Goal: Check status: Check status

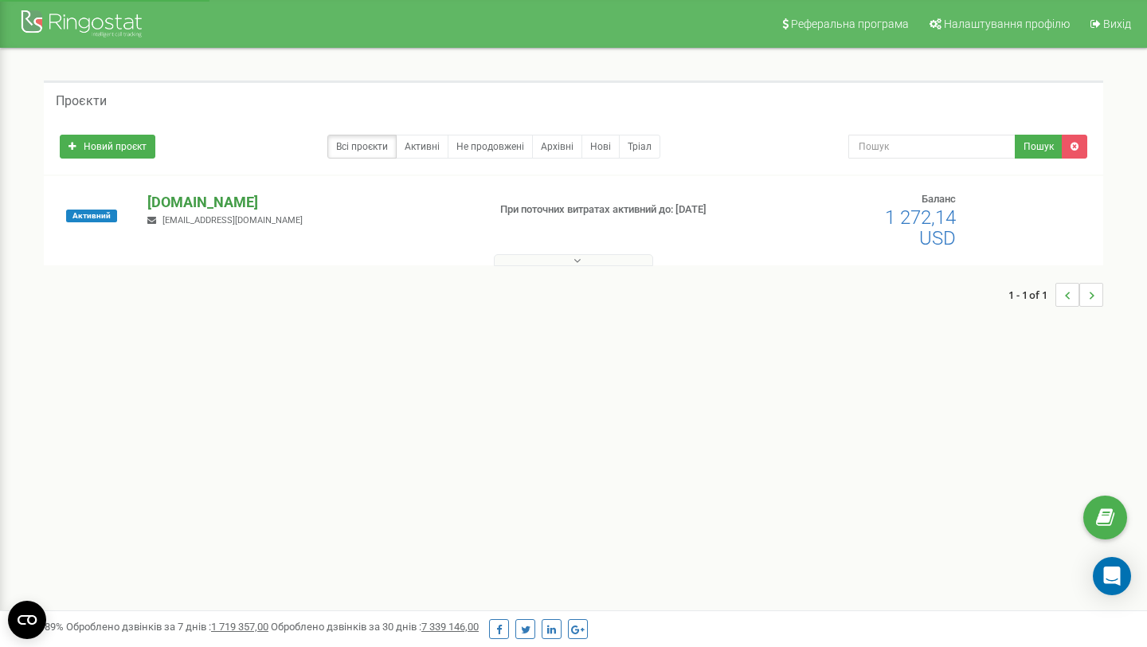
click at [190, 204] on p "[DOMAIN_NAME]" at bounding box center [310, 202] width 327 height 21
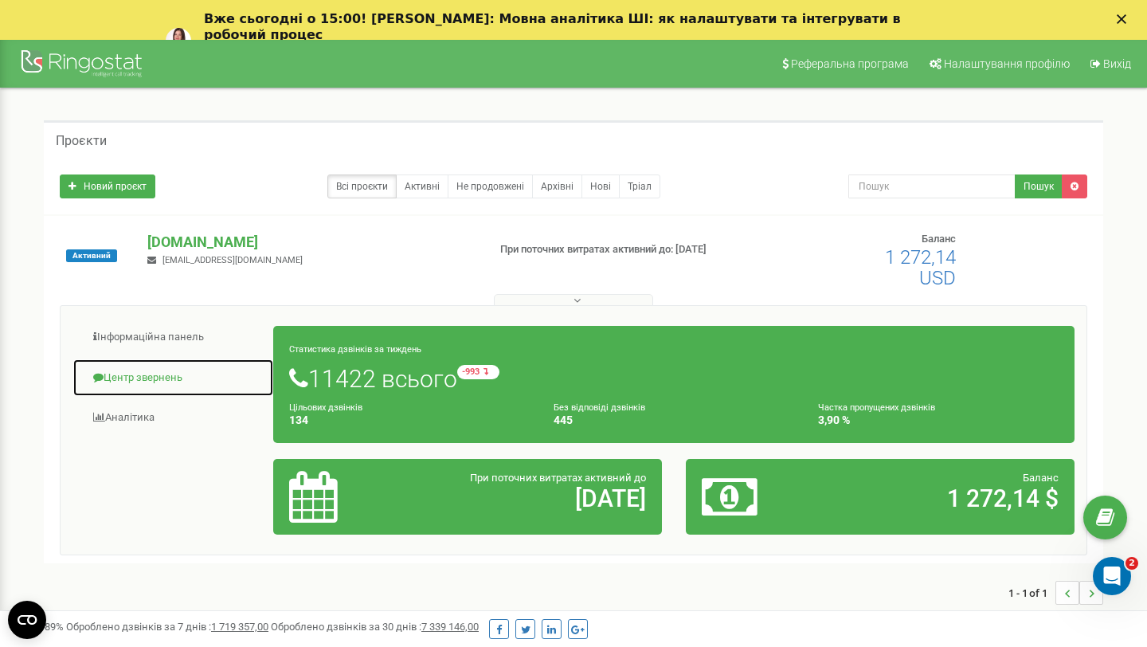
click at [144, 381] on link "Центр звернень" at bounding box center [174, 378] width 202 height 39
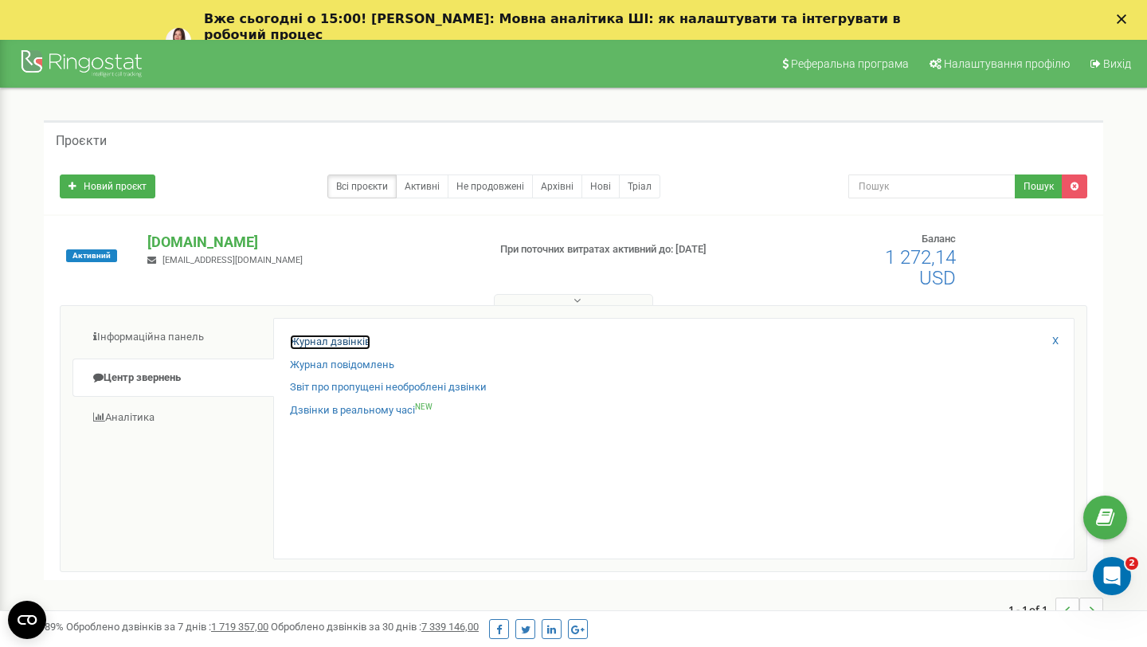
click at [360, 344] on link "Журнал дзвінків" at bounding box center [330, 342] width 80 height 15
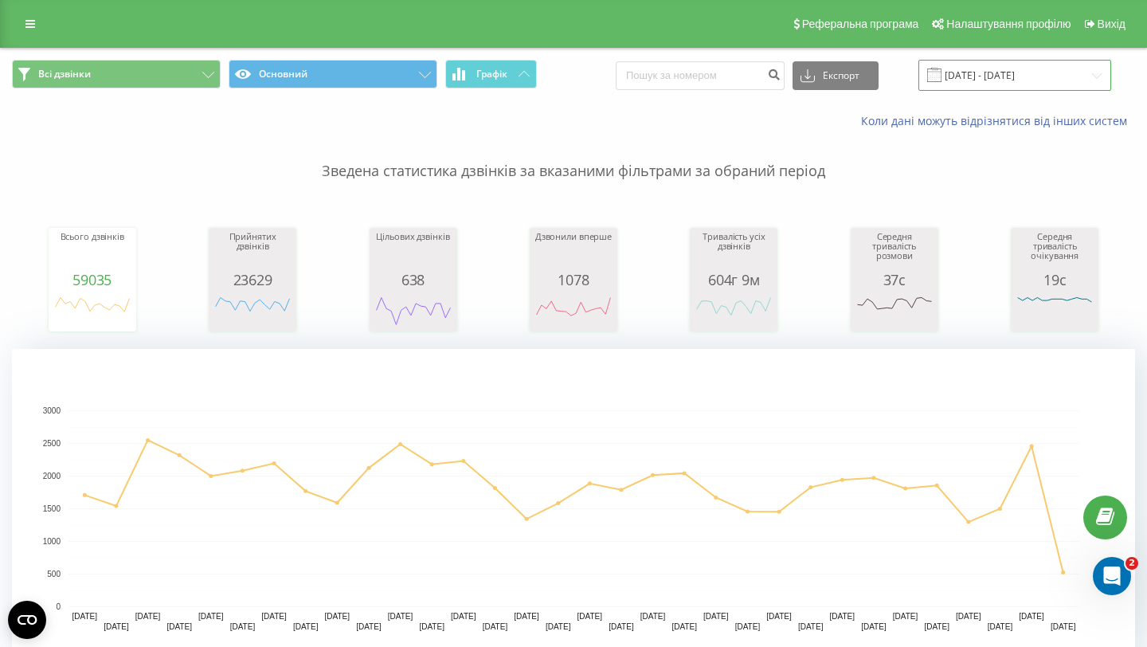
click at [1008, 74] on input "19.07.2025 - 19.08.2025" at bounding box center [1015, 75] width 193 height 31
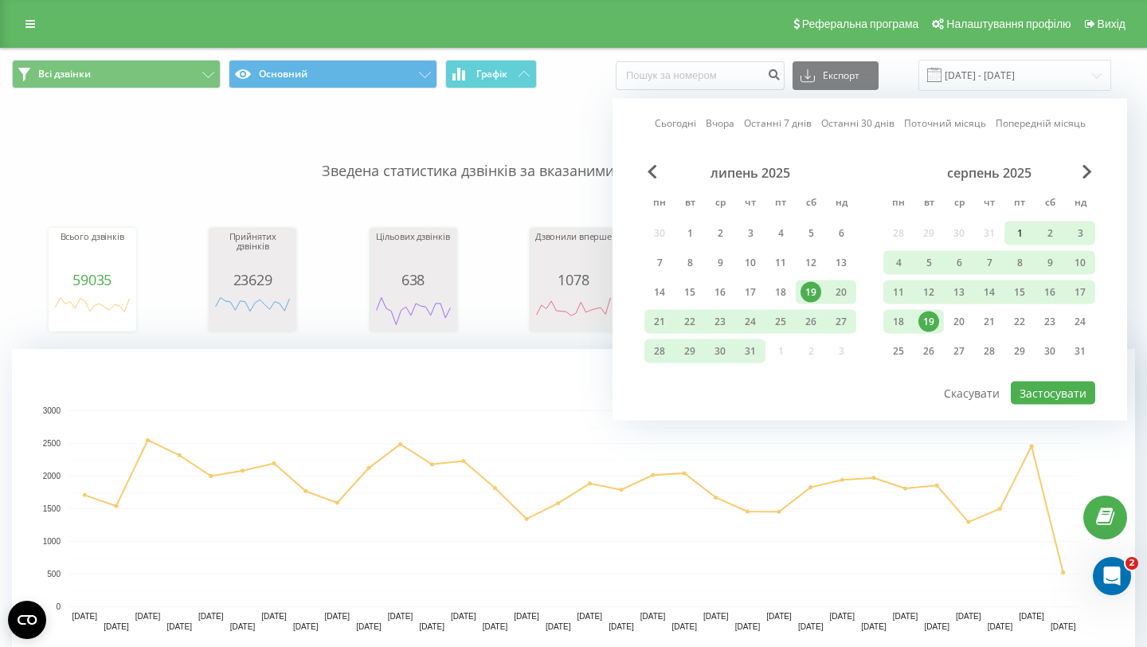
click at [1006, 241] on div "1" at bounding box center [1020, 234] width 30 height 24
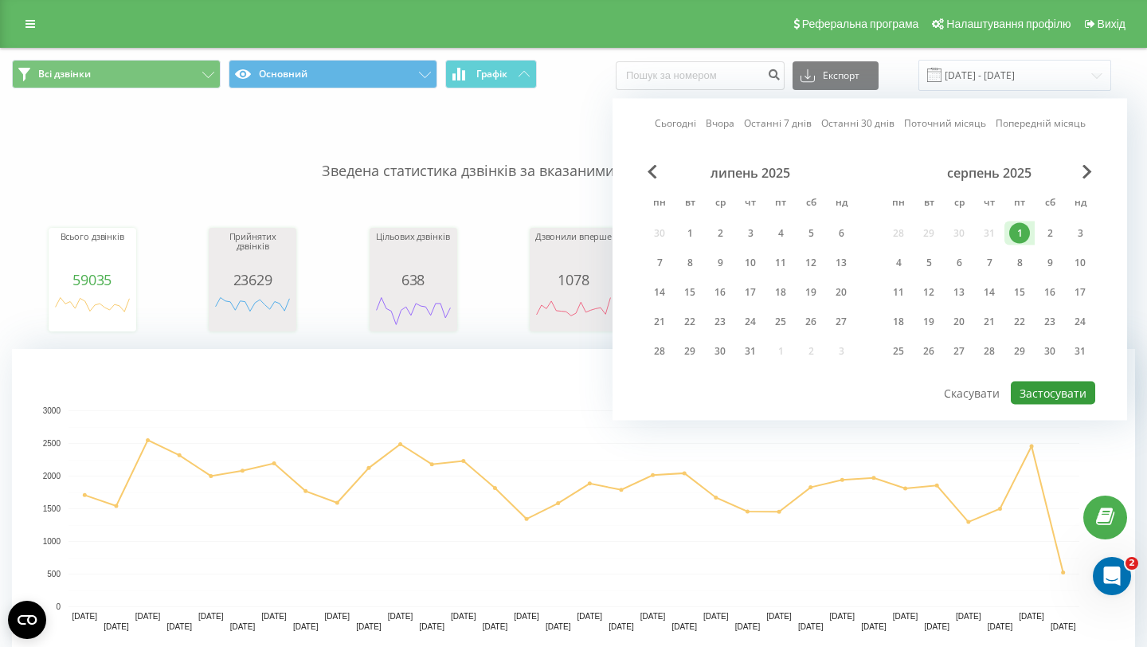
click at [1061, 404] on button "Застосувати" at bounding box center [1053, 393] width 84 height 23
type input "01.08.2025 - 01.08.2025"
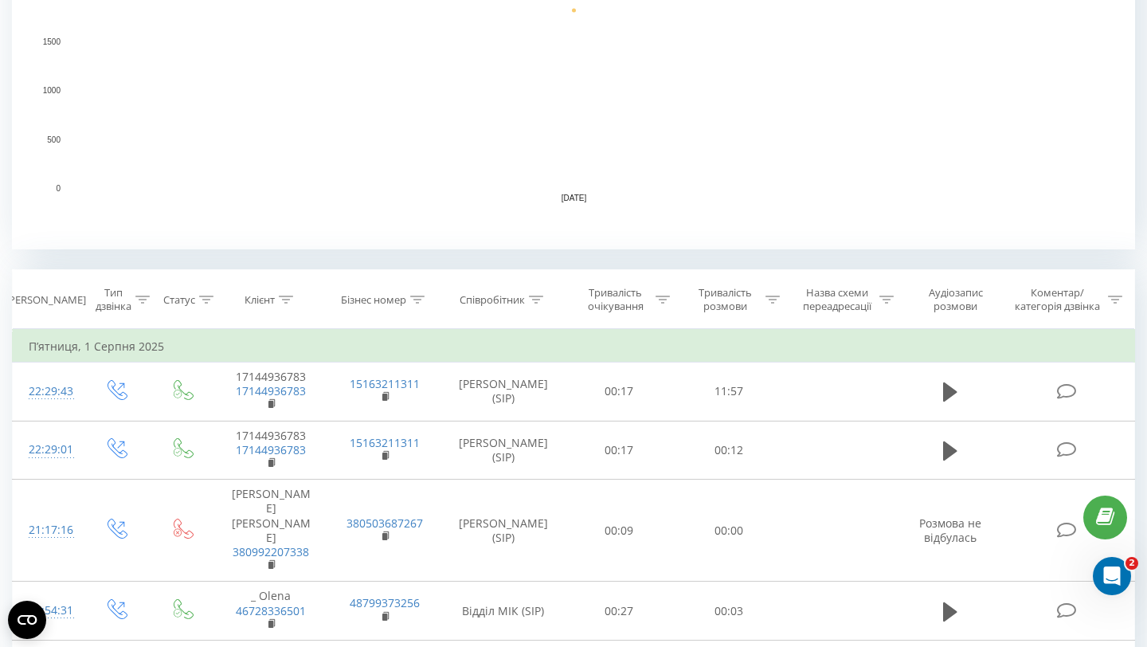
scroll to position [418, 0]
click at [469, 299] on div "Співробітник" at bounding box center [492, 301] width 65 height 14
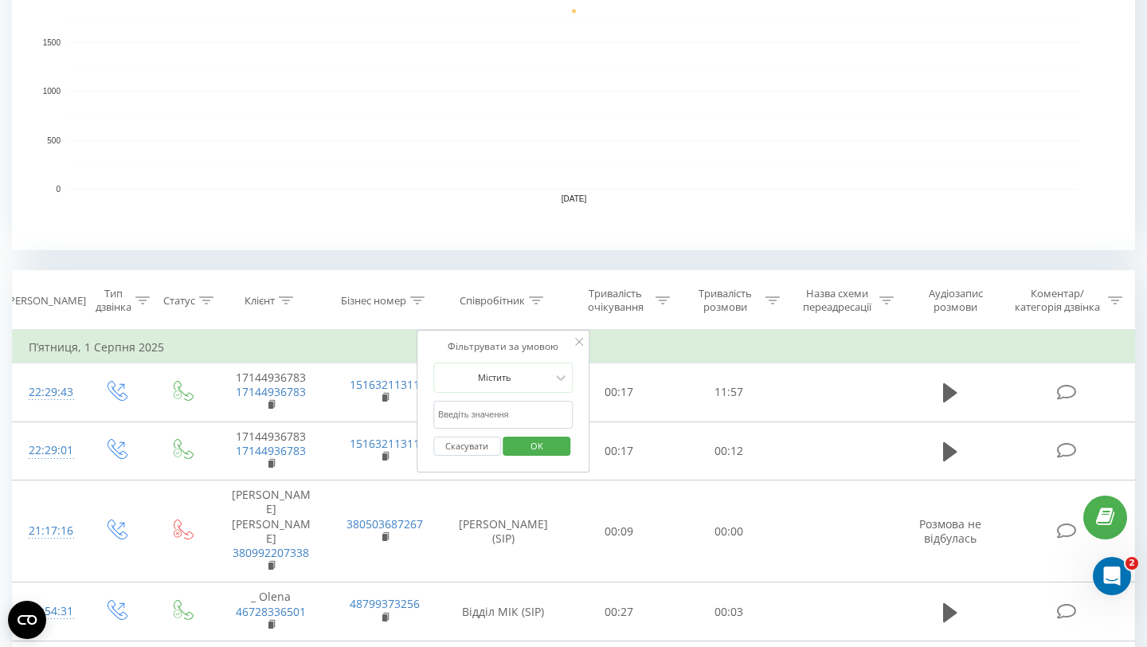
click at [504, 413] on input "text" at bounding box center [503, 415] width 140 height 28
type input "Волков"
click at [527, 449] on span "OK" at bounding box center [537, 445] width 45 height 25
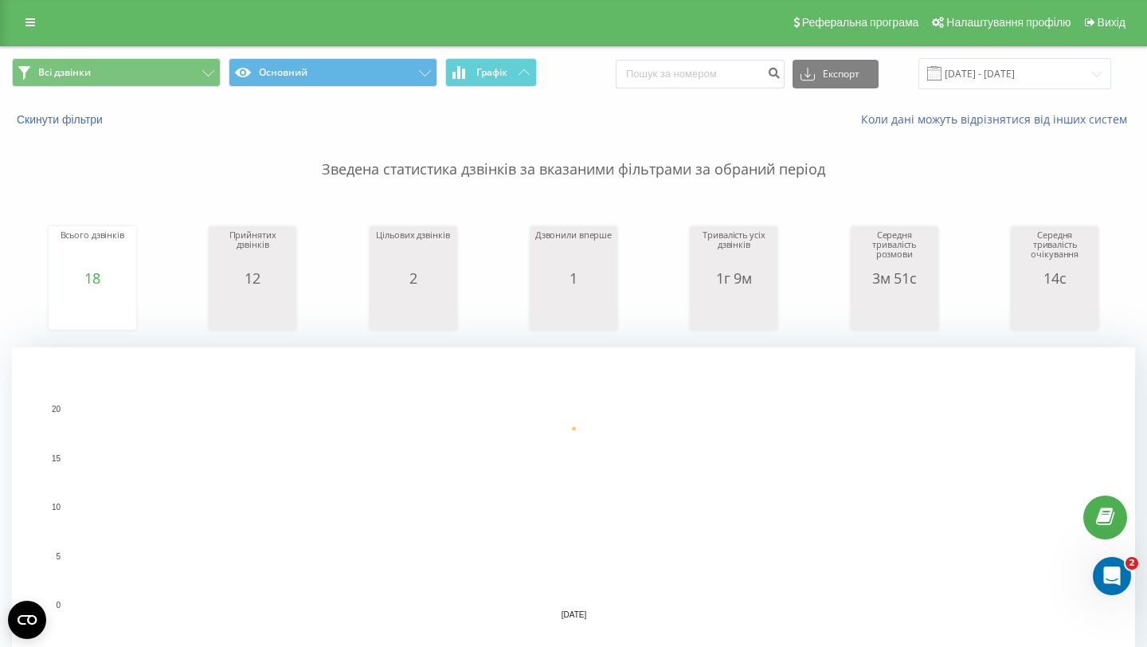
scroll to position [1, 0]
click at [998, 72] on input "01.08.2025 - 01.08.2025" at bounding box center [1015, 74] width 193 height 31
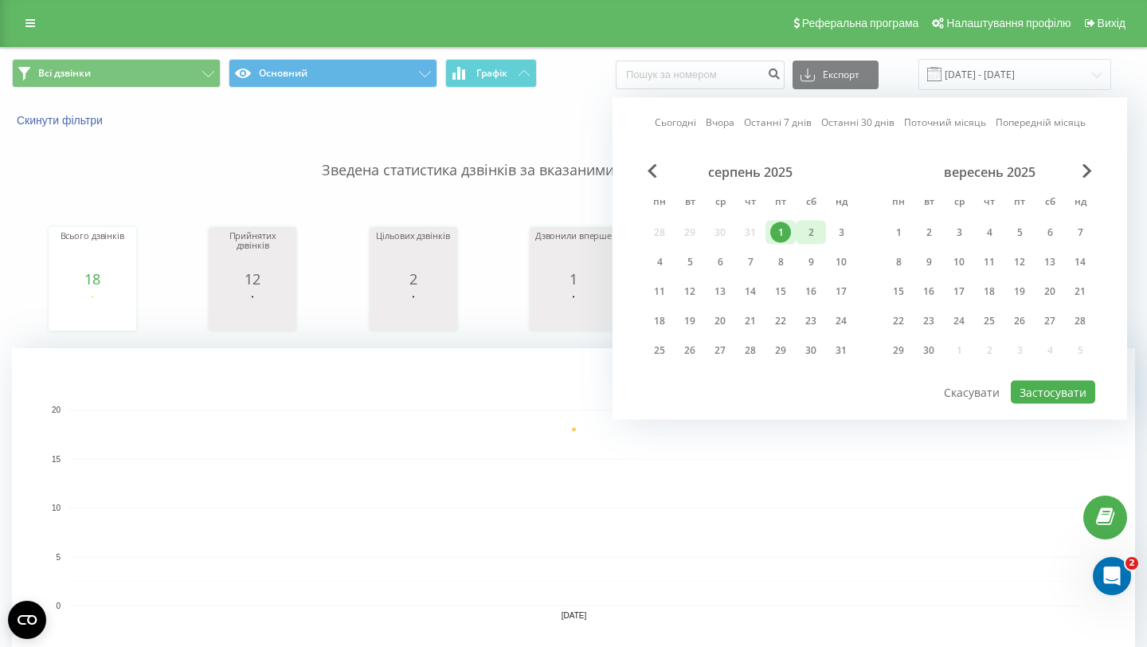
click at [810, 230] on div "2" at bounding box center [811, 232] width 21 height 21
click at [1047, 376] on div "серпень 2025 пн вт ср чт пт сб нд 28 29 30 31 1 2 3 4 5 6 7 8 9 10 11 12 13 14 …" at bounding box center [870, 271] width 451 height 215
click at [1049, 394] on button "Застосувати" at bounding box center [1053, 392] width 84 height 23
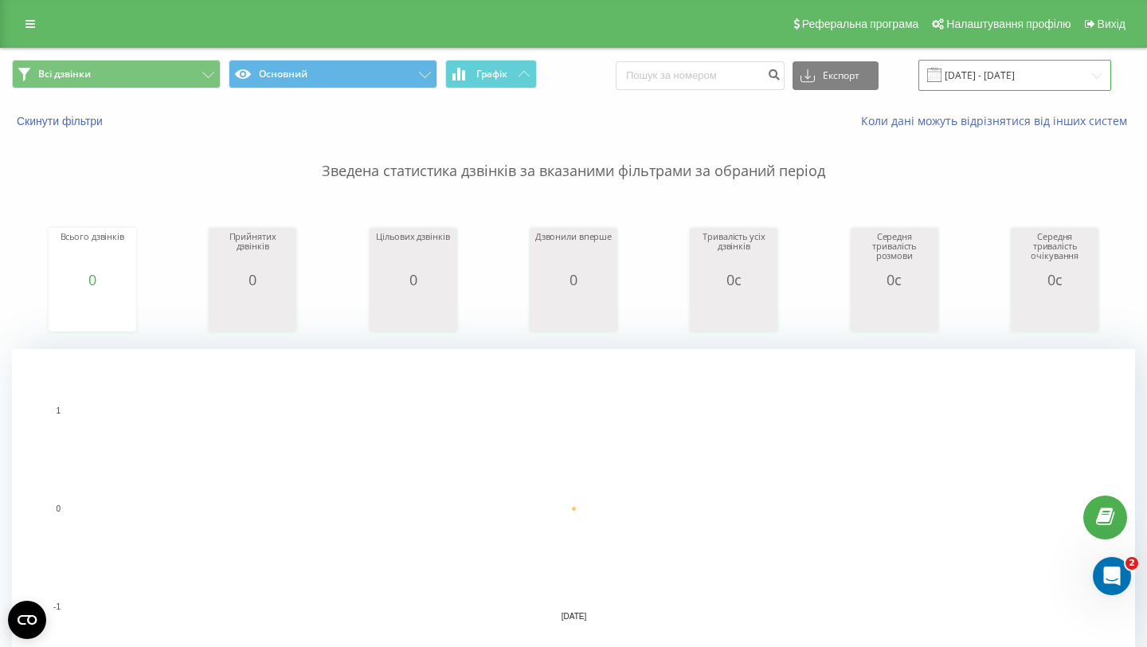
click at [1037, 75] on input "02.08.2025 - 02.08.2025" at bounding box center [1015, 75] width 193 height 31
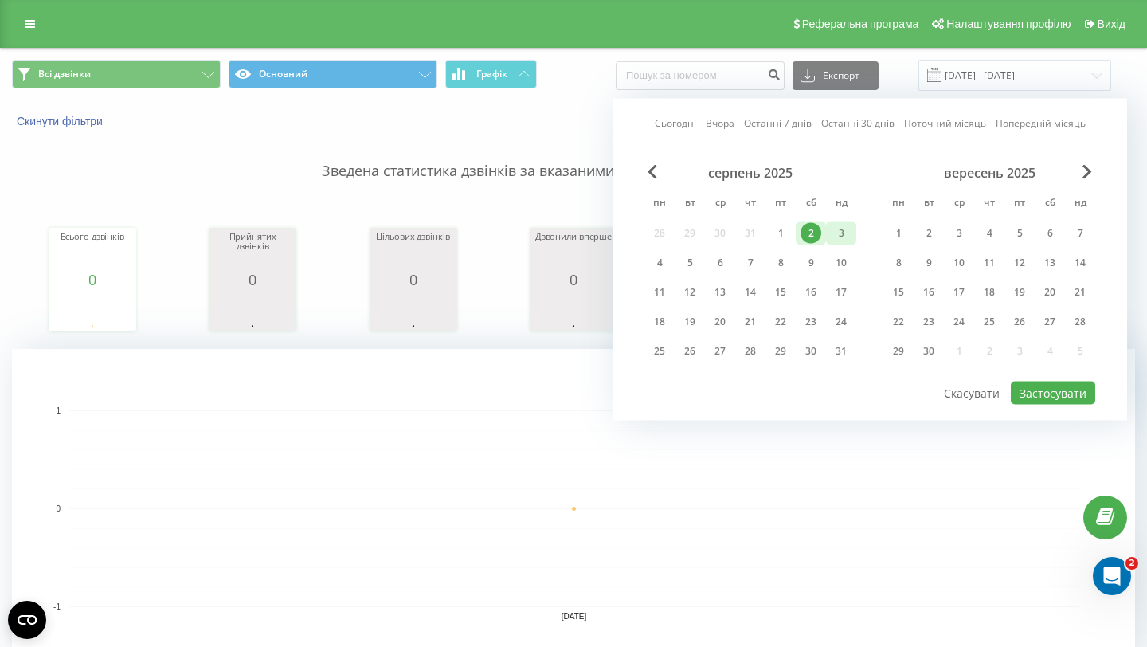
click at [850, 234] on div "3" at bounding box center [841, 233] width 21 height 21
click at [1057, 399] on button "Застосувати" at bounding box center [1053, 393] width 84 height 23
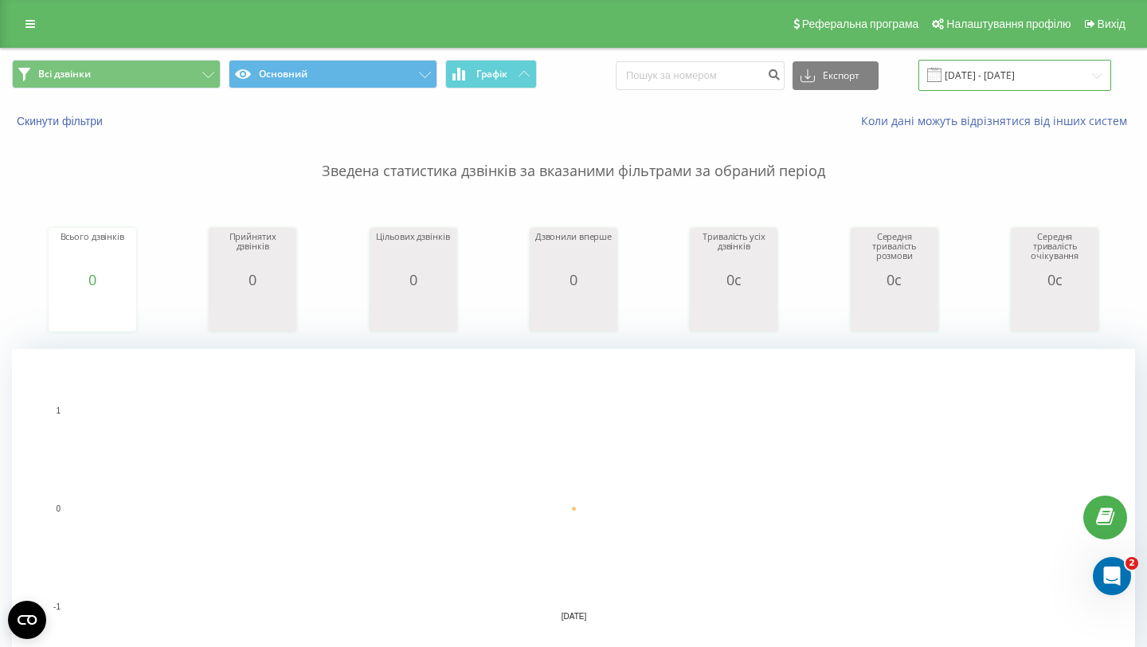
click at [1031, 65] on input "03.08.2025 - 03.08.2025" at bounding box center [1015, 75] width 193 height 31
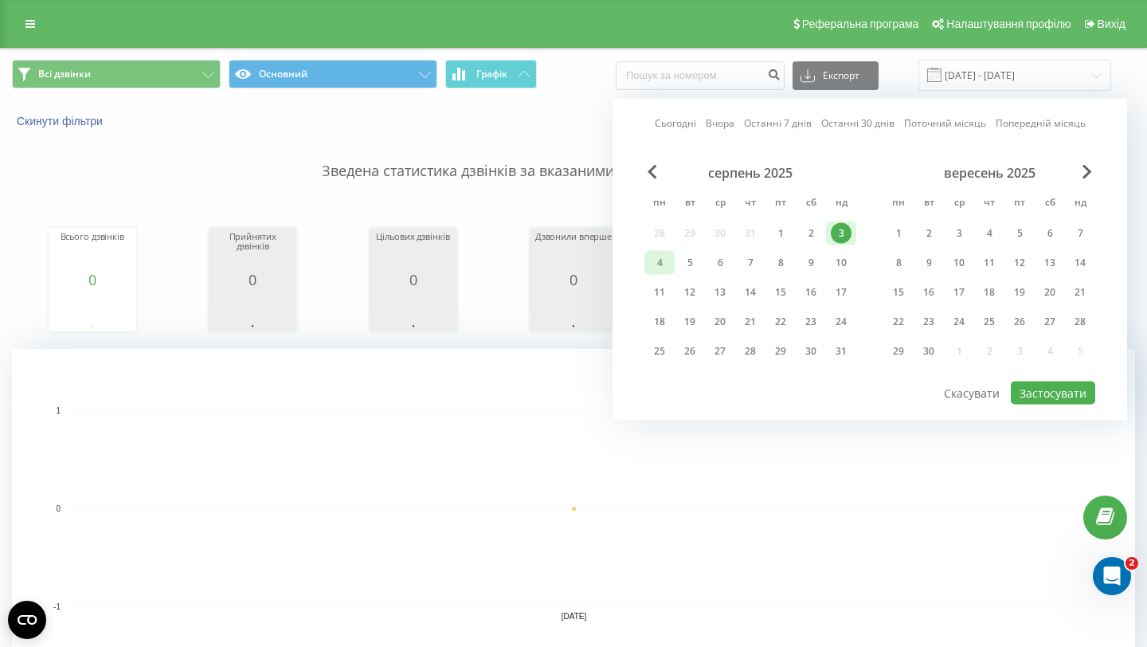
click at [661, 265] on div "4" at bounding box center [659, 263] width 21 height 21
click at [1048, 387] on button "Застосувати" at bounding box center [1053, 393] width 84 height 23
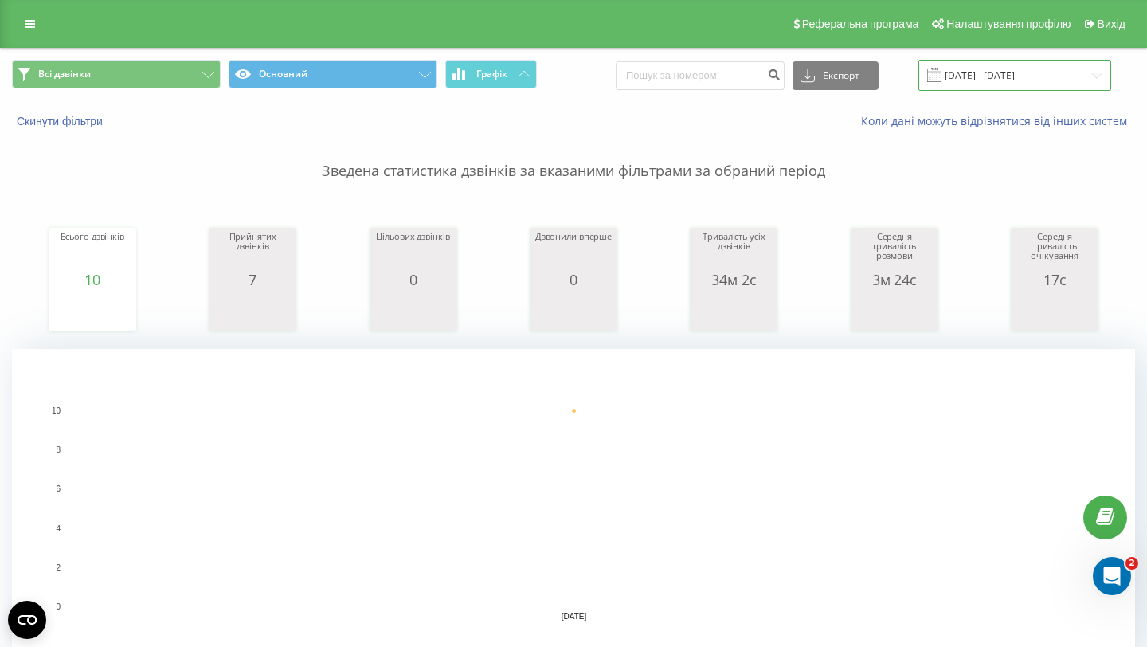
click at [1023, 83] on input "04.08.2025 - 04.08.2025" at bounding box center [1015, 75] width 193 height 31
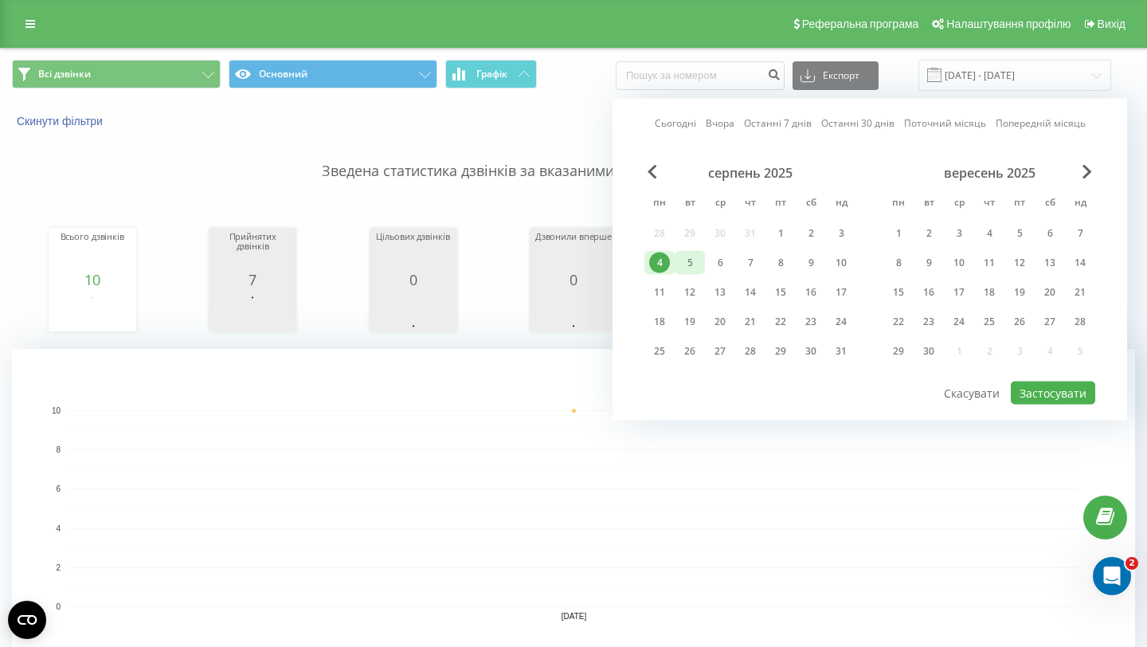
click at [693, 264] on div "5" at bounding box center [690, 263] width 21 height 21
click at [1052, 391] on button "Застосувати" at bounding box center [1053, 393] width 84 height 23
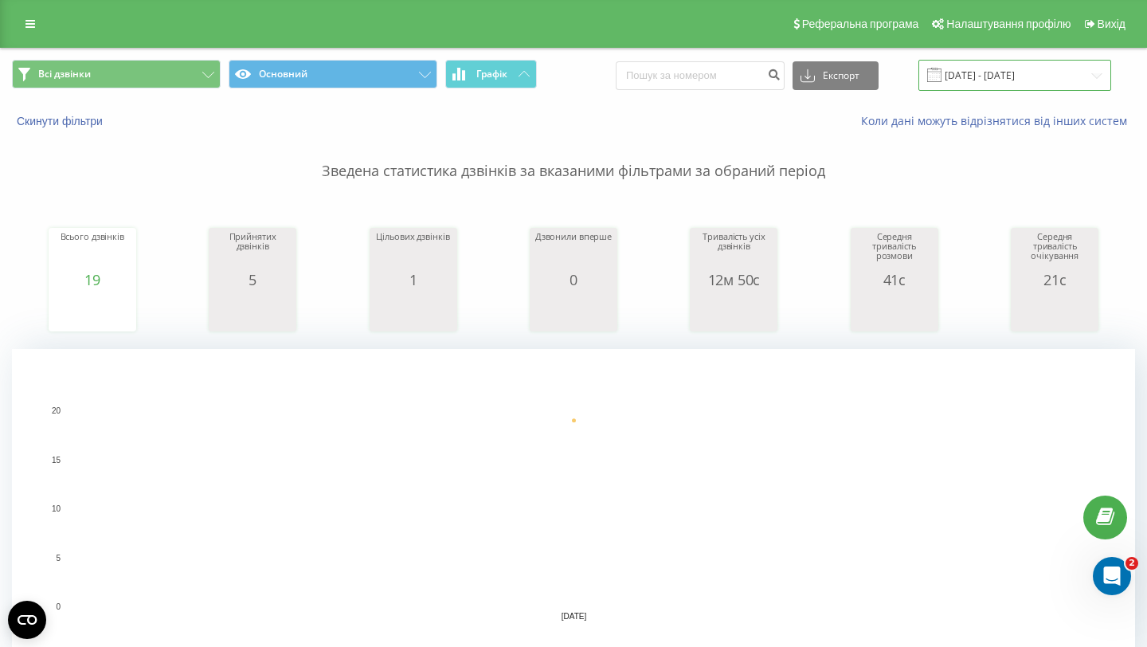
click at [1017, 73] on input "05.08.2025 - 05.08.2025" at bounding box center [1015, 75] width 193 height 31
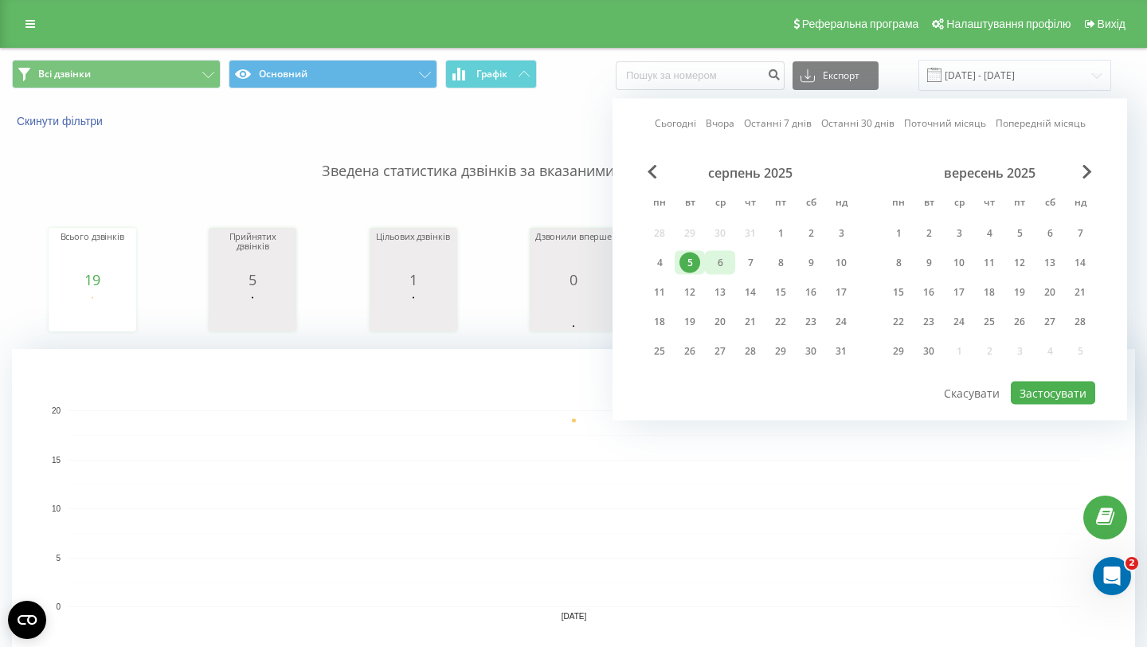
click at [711, 272] on div "6" at bounding box center [720, 263] width 21 height 21
click at [1080, 399] on button "Застосувати" at bounding box center [1053, 393] width 84 height 23
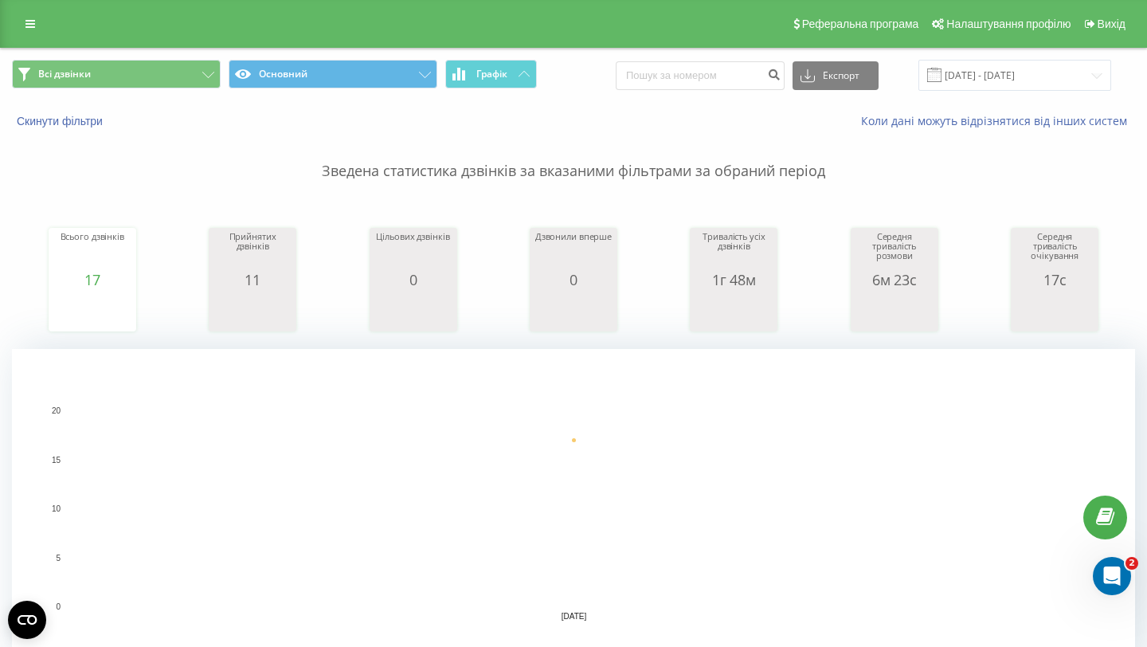
click at [1031, 53] on div "Всі дзвінки Основний Графік Експорт .csv .xls .xlsx 06.08.2025 - 06.08.2025" at bounding box center [574, 75] width 1146 height 53
click at [1027, 84] on input "06.08.2025 - 06.08.2025" at bounding box center [1015, 75] width 193 height 31
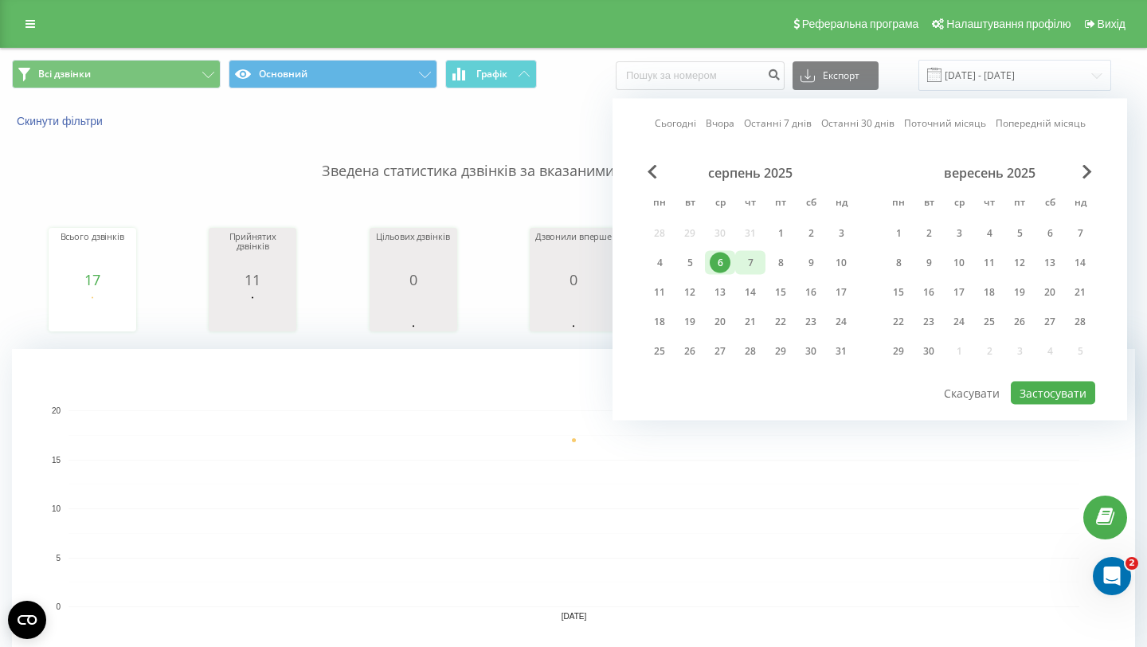
click at [755, 261] on div "7" at bounding box center [750, 263] width 21 height 21
click at [1034, 397] on button "Застосувати" at bounding box center [1053, 393] width 84 height 23
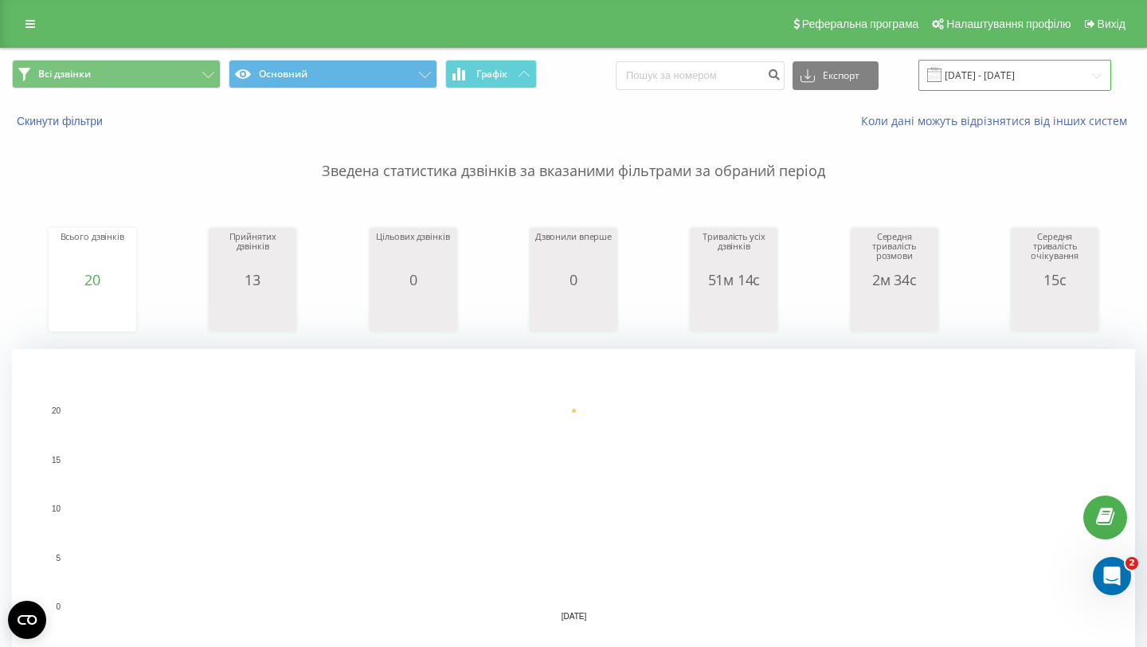
click at [1005, 73] on input "07.08.2025 - 07.08.2025" at bounding box center [1015, 75] width 193 height 31
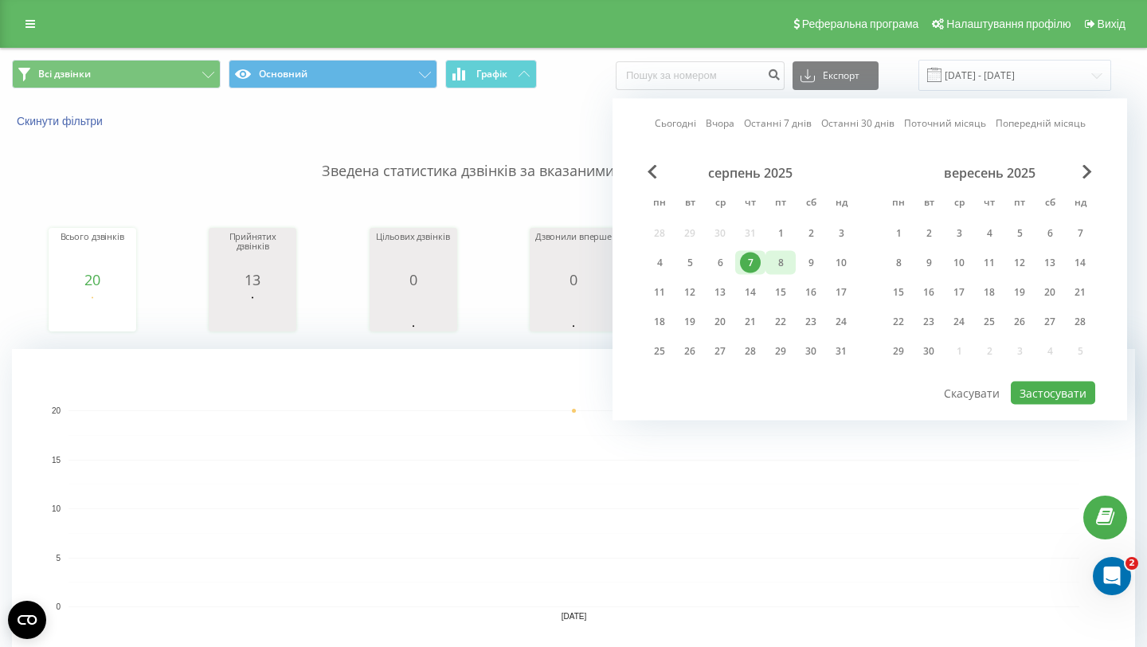
click at [785, 265] on div "8" at bounding box center [781, 263] width 21 height 21
click at [1043, 398] on button "Застосувати" at bounding box center [1053, 393] width 84 height 23
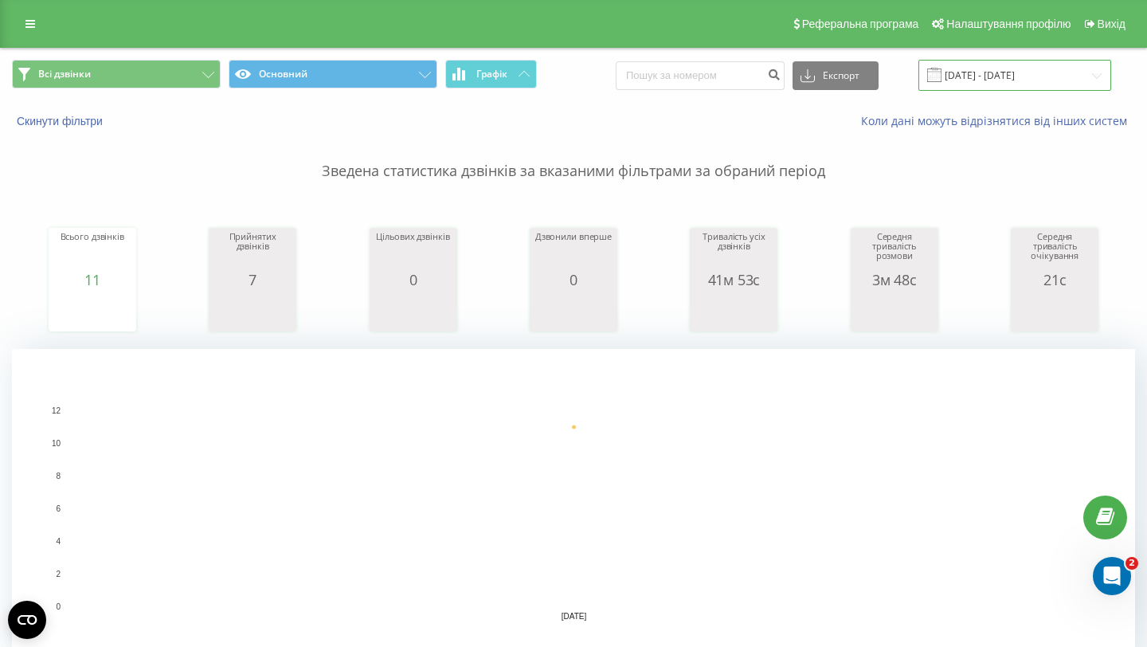
click at [990, 71] on input "08.08.2025 - 08.08.2025" at bounding box center [1015, 75] width 193 height 31
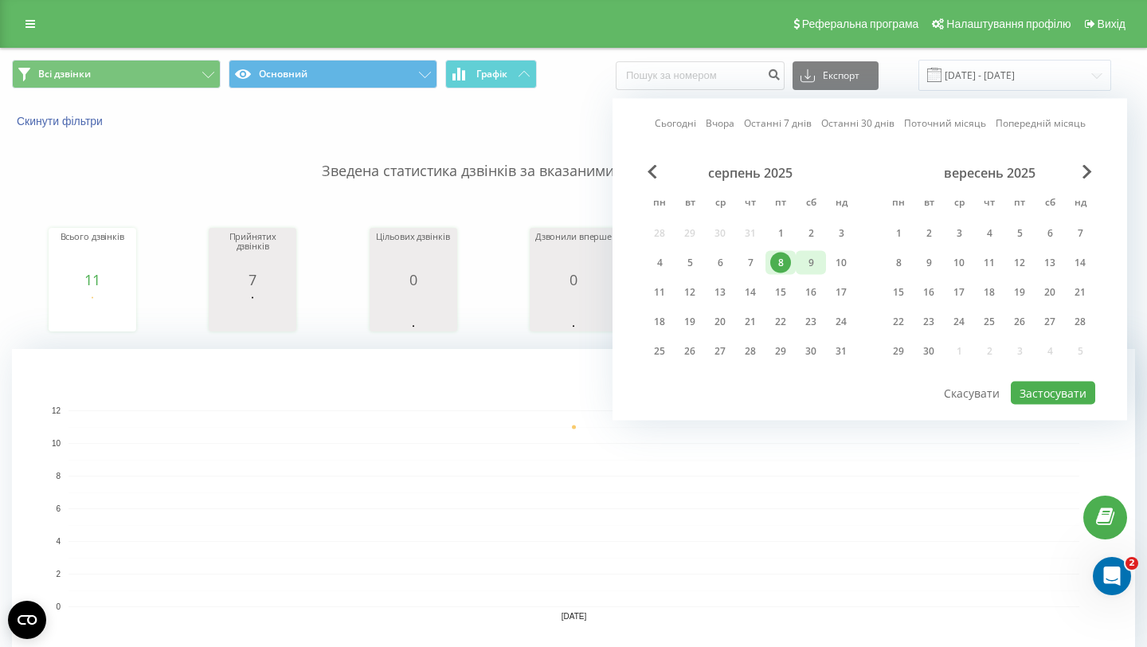
click at [814, 268] on div "9" at bounding box center [811, 263] width 21 height 21
click at [1047, 395] on button "Застосувати" at bounding box center [1053, 393] width 84 height 23
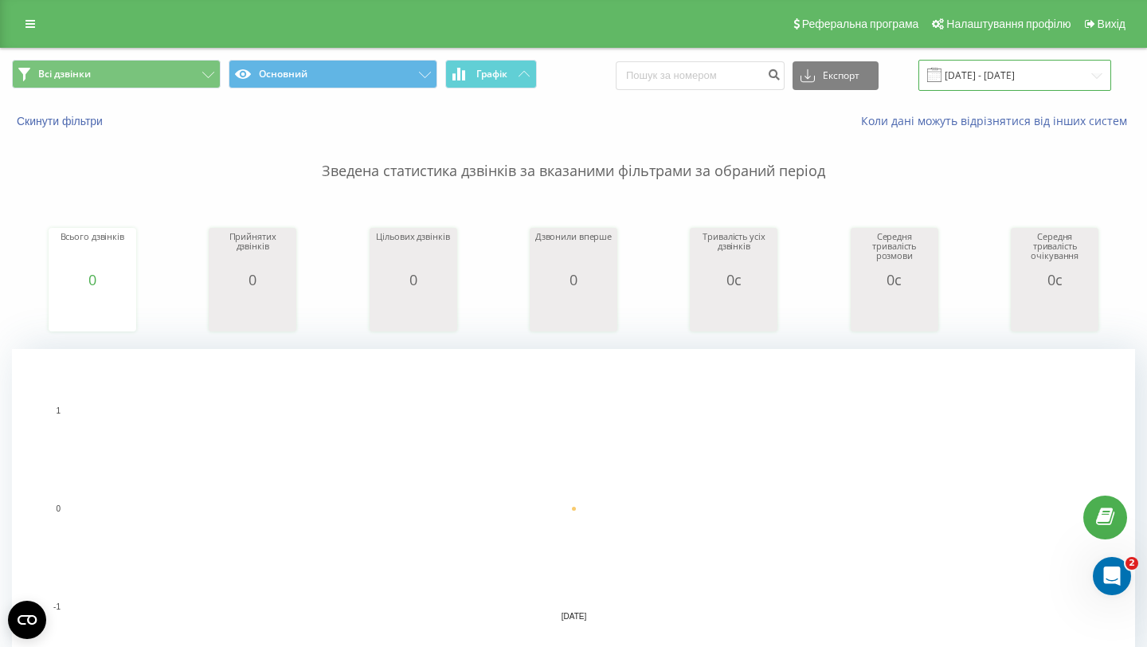
click at [998, 66] on input "09.08.2025 - 09.08.2025" at bounding box center [1015, 75] width 193 height 31
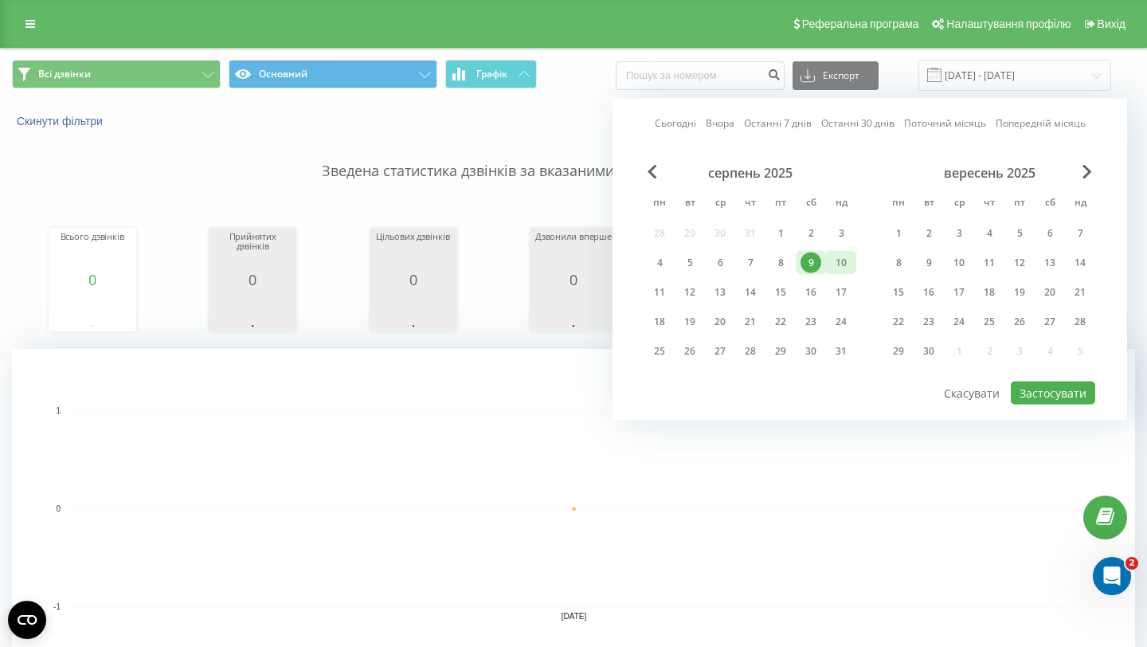
click at [834, 267] on div "10" at bounding box center [841, 263] width 21 height 21
click at [1060, 398] on button "Застосувати" at bounding box center [1053, 393] width 84 height 23
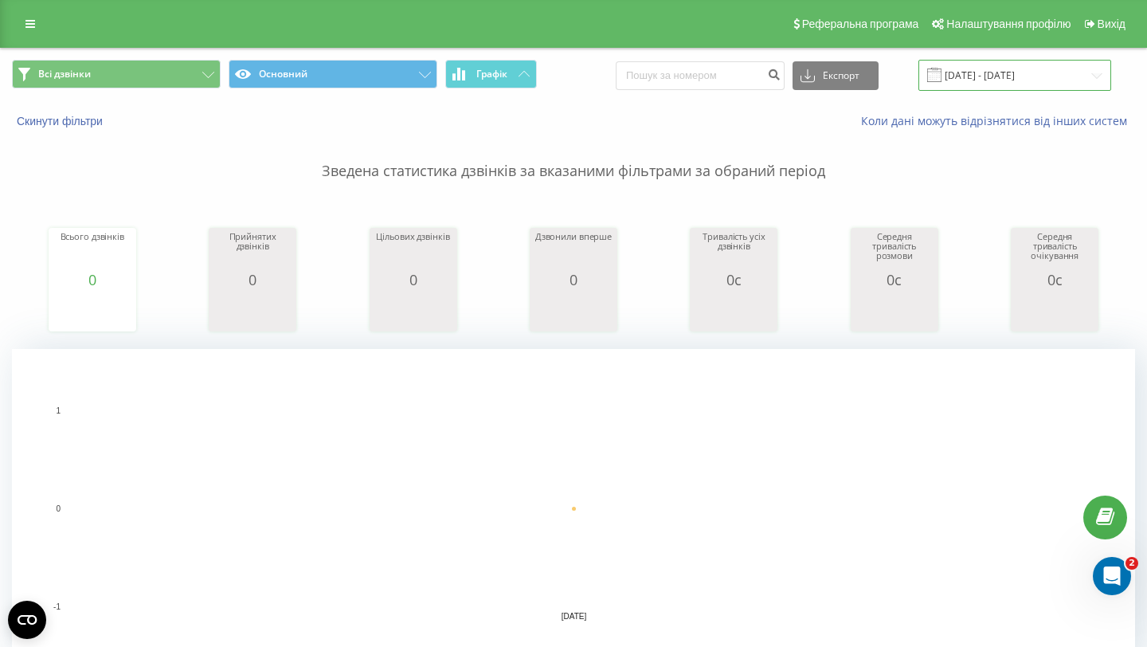
click at [974, 70] on input "10.08.2025 - 10.08.2025" at bounding box center [1015, 75] width 193 height 31
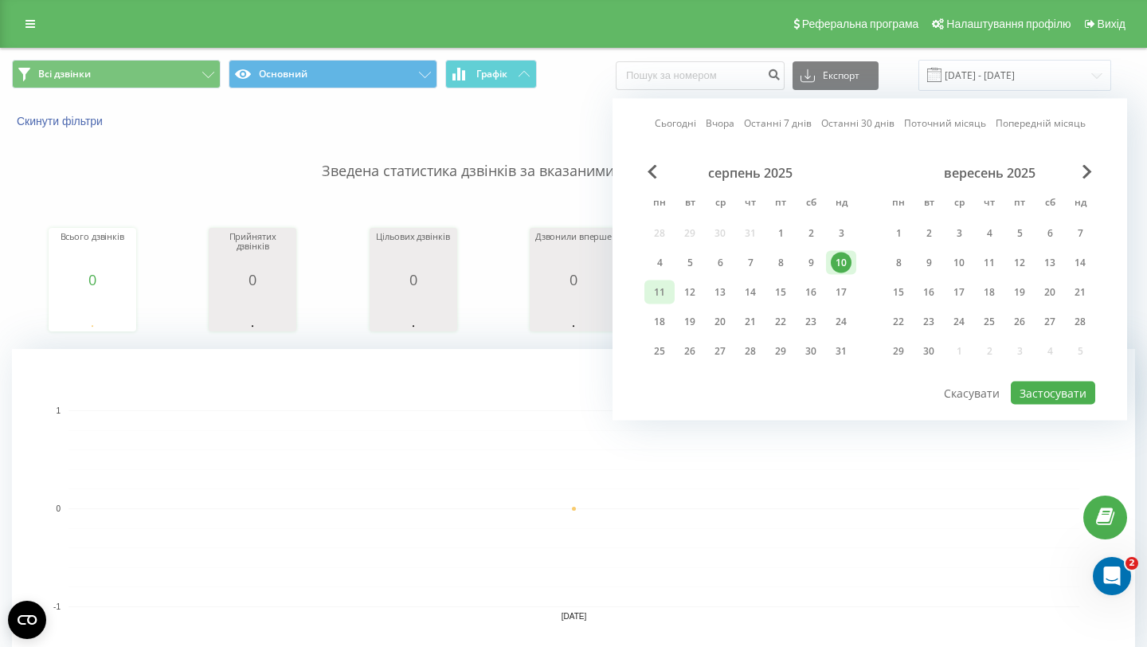
click at [658, 280] on div "11" at bounding box center [660, 292] width 30 height 24
click at [1021, 386] on button "Застосувати" at bounding box center [1053, 393] width 84 height 23
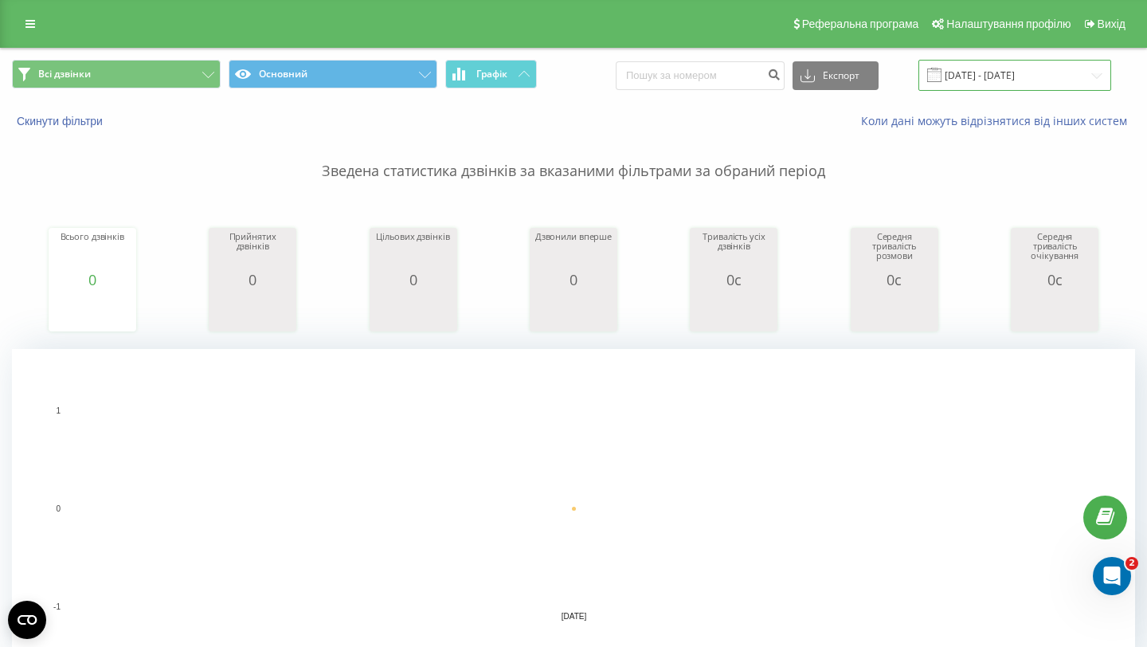
click at [1004, 76] on input "11.08.2025 - 11.08.2025" at bounding box center [1015, 75] width 193 height 31
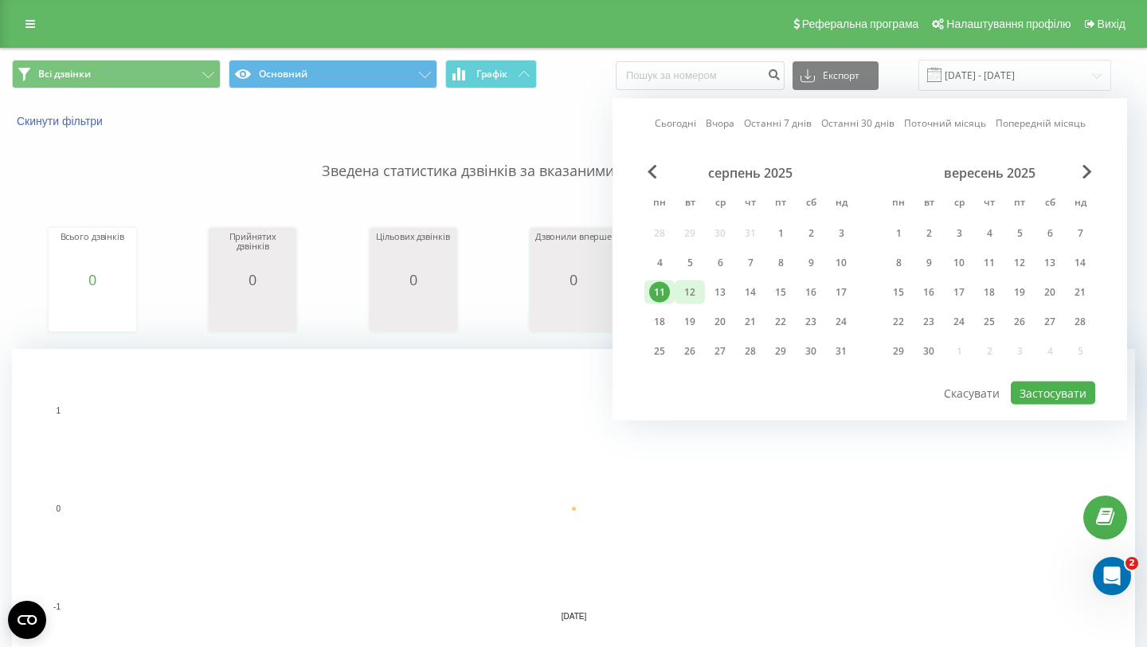
click at [692, 286] on div "12" at bounding box center [690, 292] width 21 height 21
click at [1055, 388] on button "Застосувати" at bounding box center [1053, 393] width 84 height 23
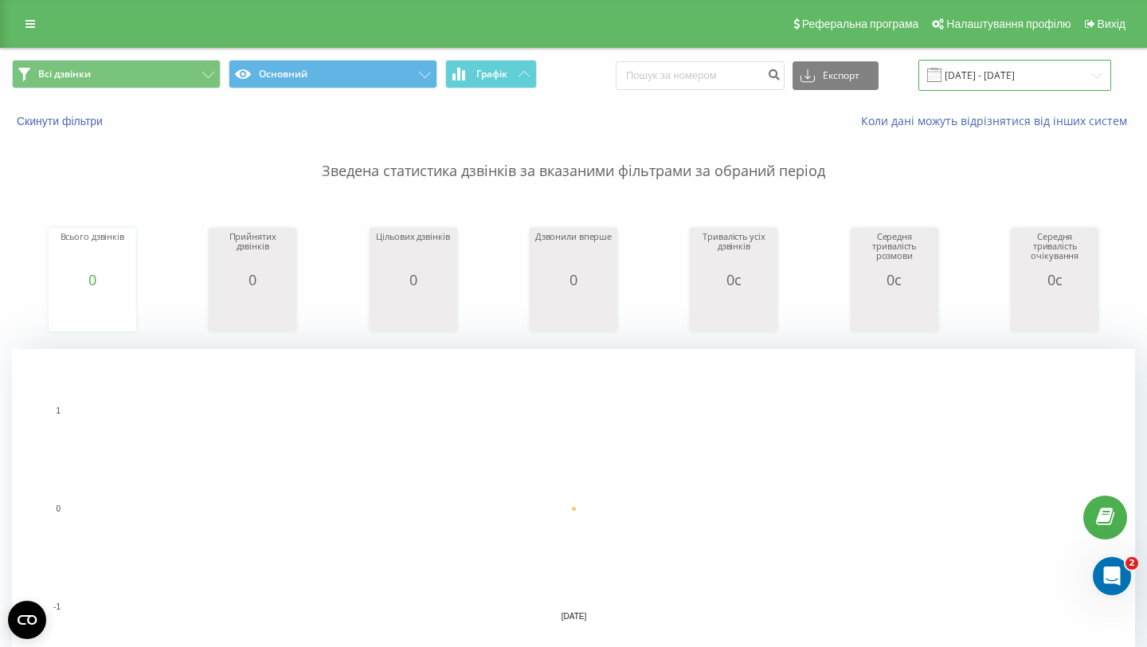
click at [1004, 69] on input "12.08.2025 - 12.08.2025" at bounding box center [1015, 75] width 193 height 31
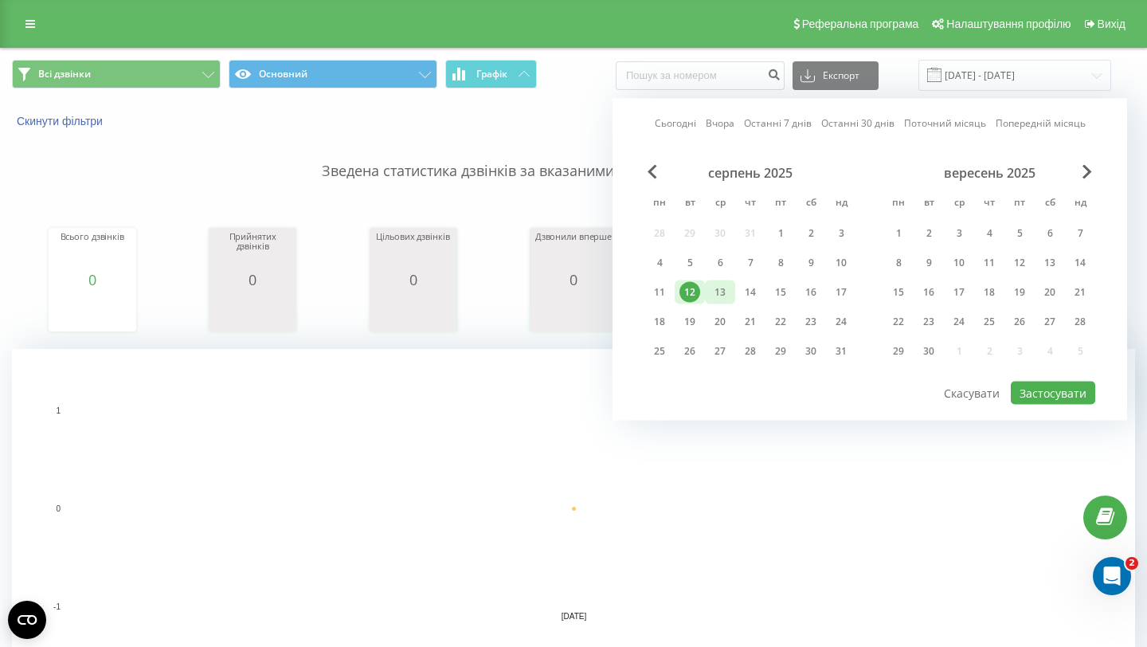
click at [724, 295] on div "13" at bounding box center [720, 292] width 21 height 21
click at [1064, 391] on button "Застосувати" at bounding box center [1053, 393] width 84 height 23
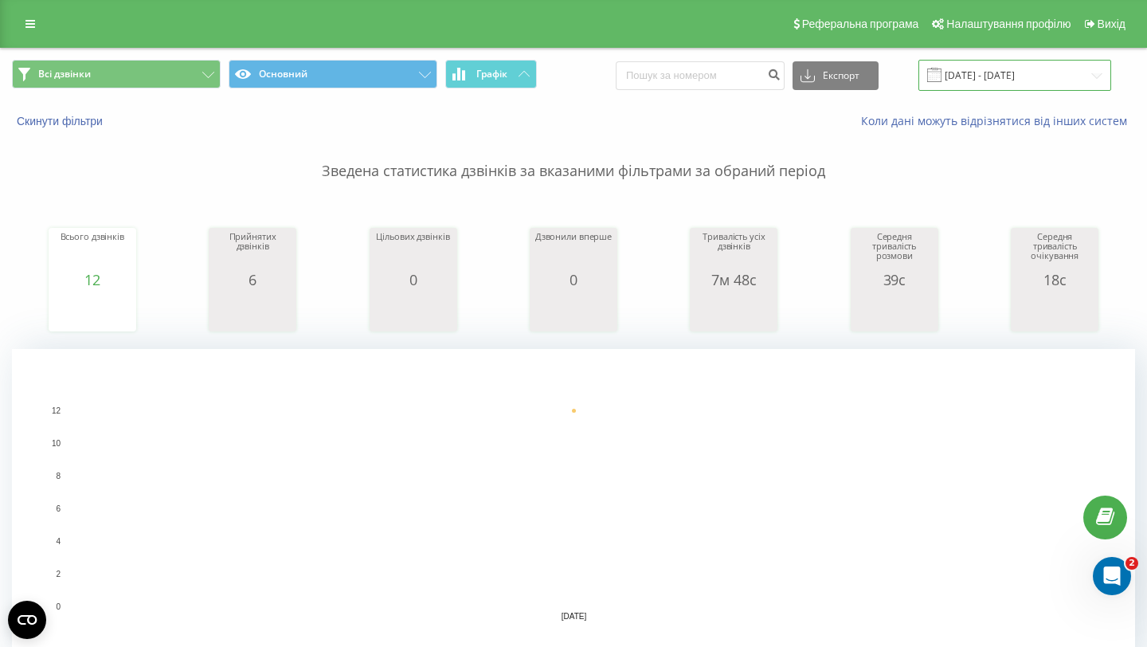
click at [1006, 88] on input "13.08.2025 - 13.08.2025" at bounding box center [1015, 75] width 193 height 31
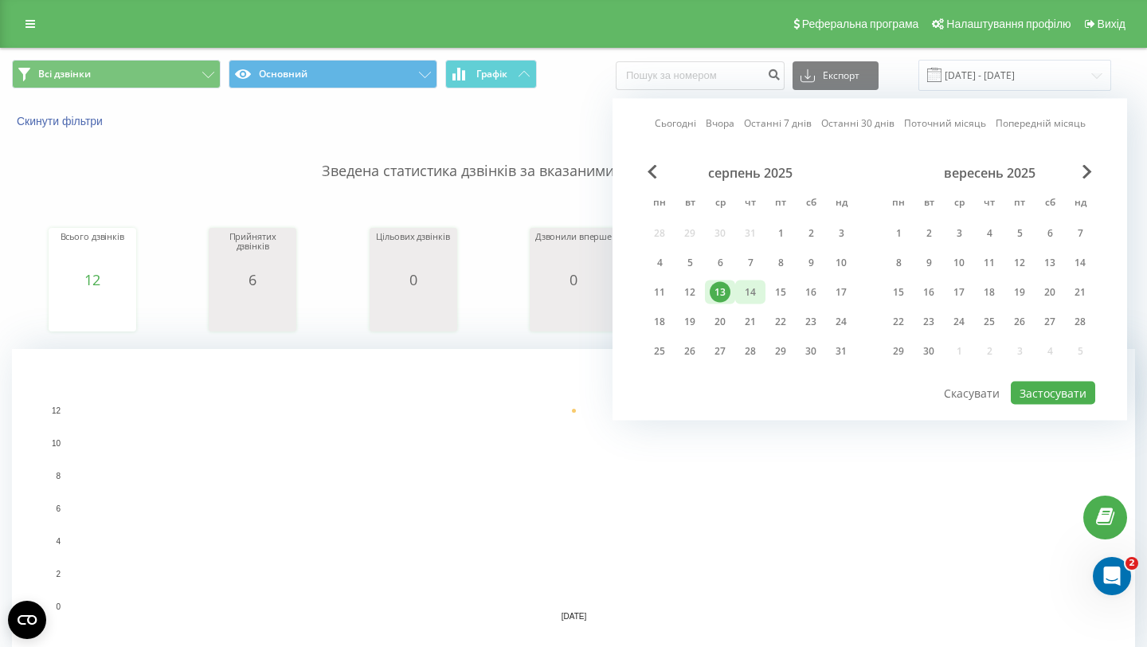
click at [755, 300] on div "14" at bounding box center [750, 292] width 21 height 21
click at [1052, 389] on button "Застосувати" at bounding box center [1053, 393] width 84 height 23
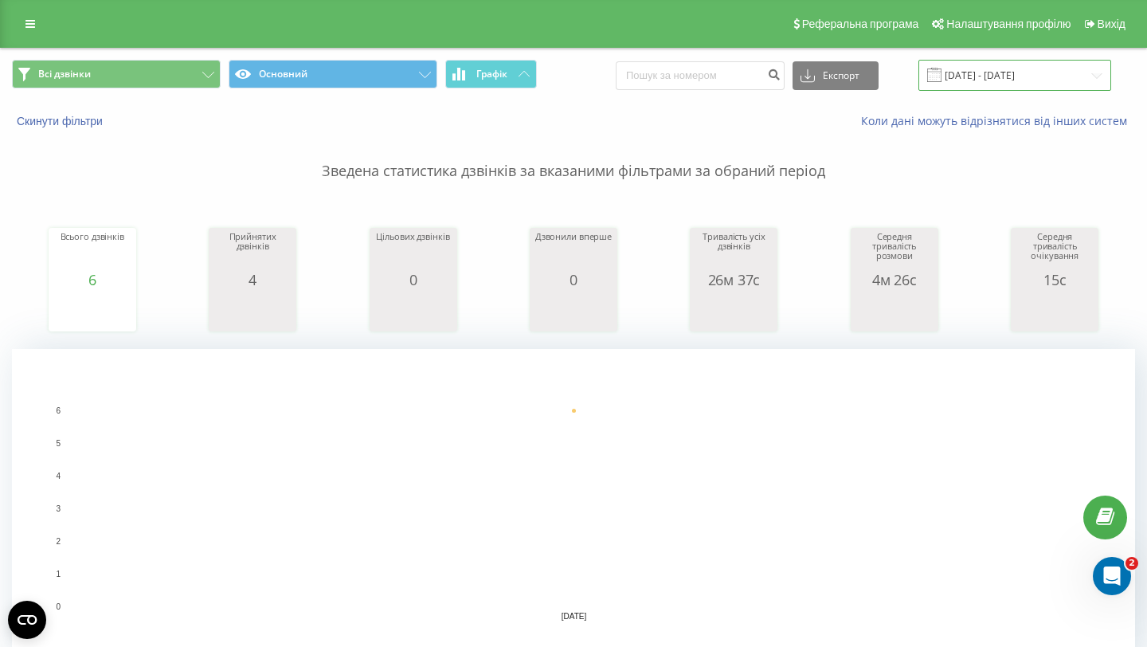
click at [988, 81] on input "14.08.2025 - 14.08.2025" at bounding box center [1015, 75] width 193 height 31
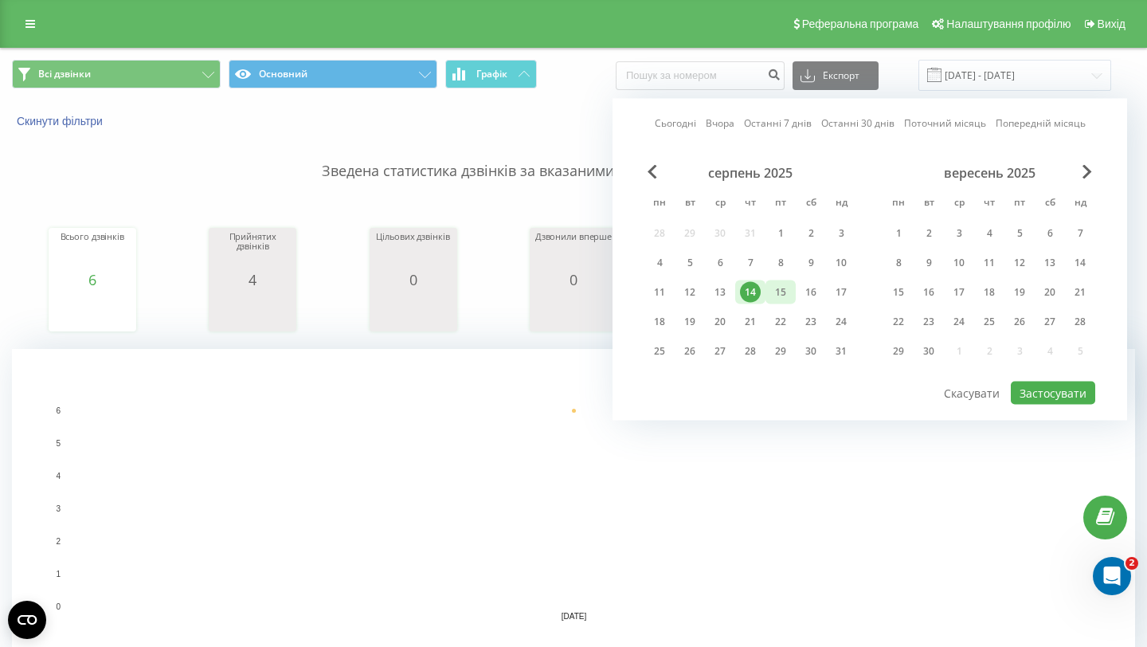
click at [788, 293] on div "15" at bounding box center [781, 292] width 21 height 21
click at [1034, 399] on button "Застосувати" at bounding box center [1053, 393] width 84 height 23
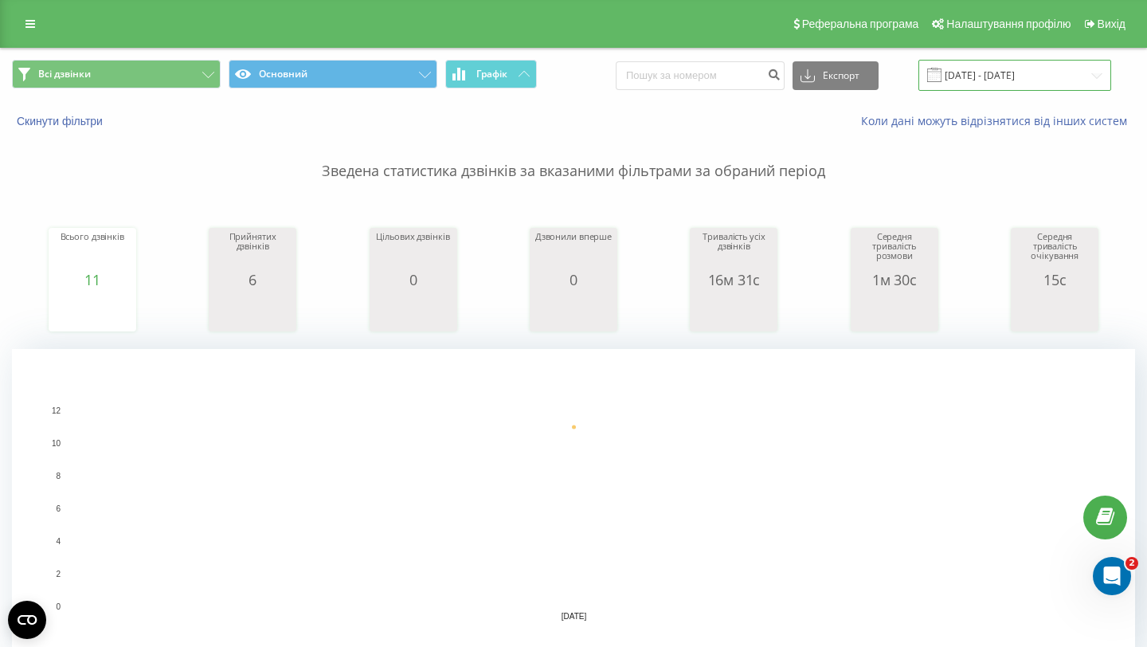
click at [996, 70] on input "15.08.2025 - 15.08.2025" at bounding box center [1015, 75] width 193 height 31
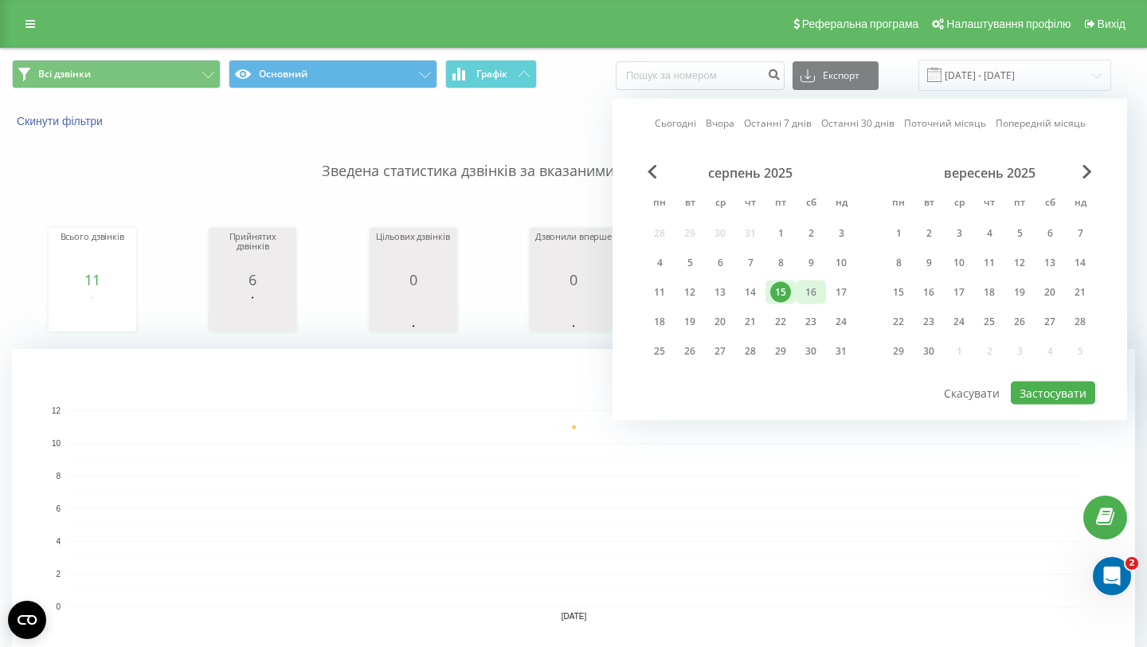
click at [820, 292] on div "16" at bounding box center [811, 292] width 21 height 21
click at [1061, 398] on button "Застосувати" at bounding box center [1053, 393] width 84 height 23
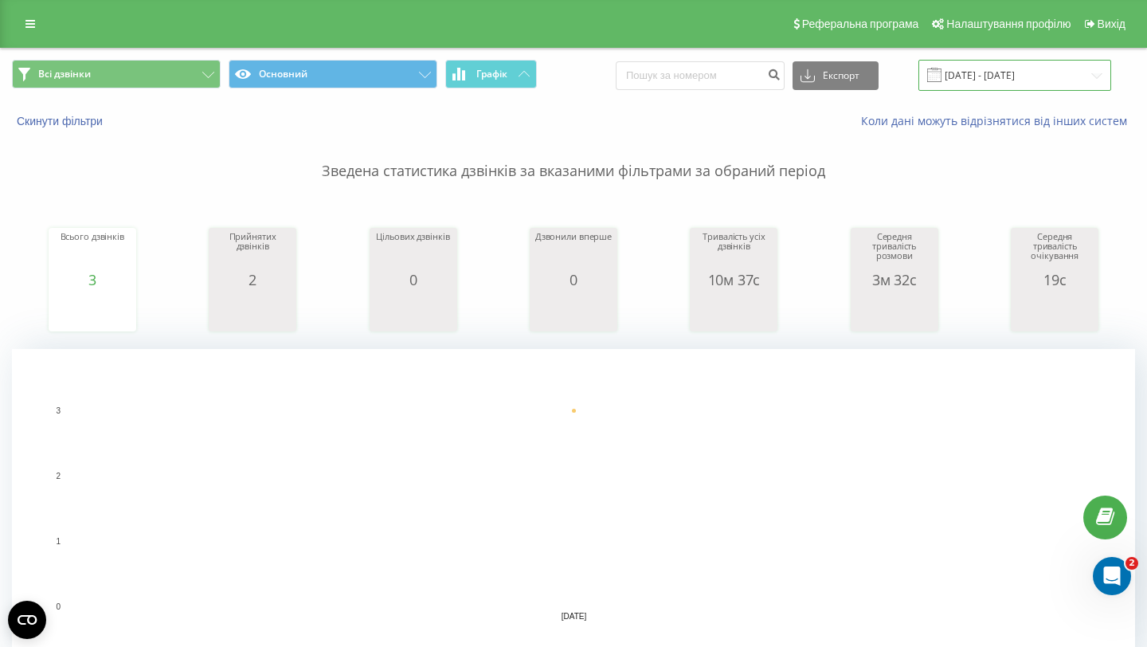
click at [1037, 71] on input "16.08.2025 - 16.08.2025" at bounding box center [1015, 75] width 193 height 31
click at [554, 538] on rect "A chart." at bounding box center [574, 508] width 1011 height 197
click at [999, 73] on input "16.08.2025 - 16.08.2025" at bounding box center [1015, 75] width 193 height 31
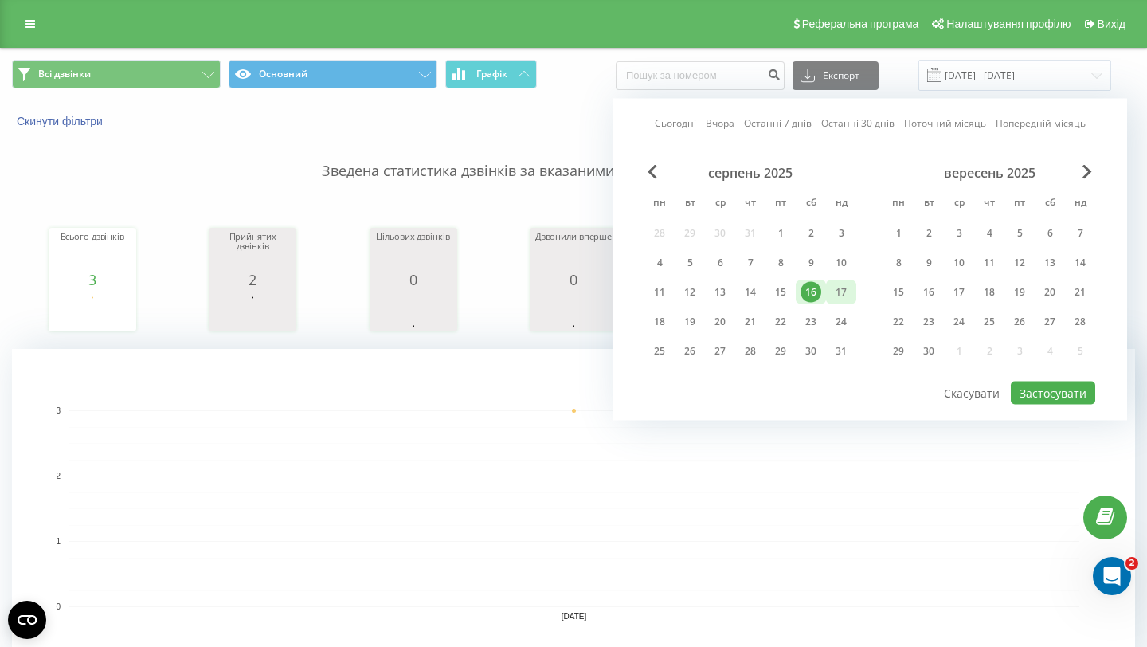
click at [826, 295] on div "17" at bounding box center [841, 292] width 30 height 24
click at [1079, 389] on button "Застосувати" at bounding box center [1053, 393] width 84 height 23
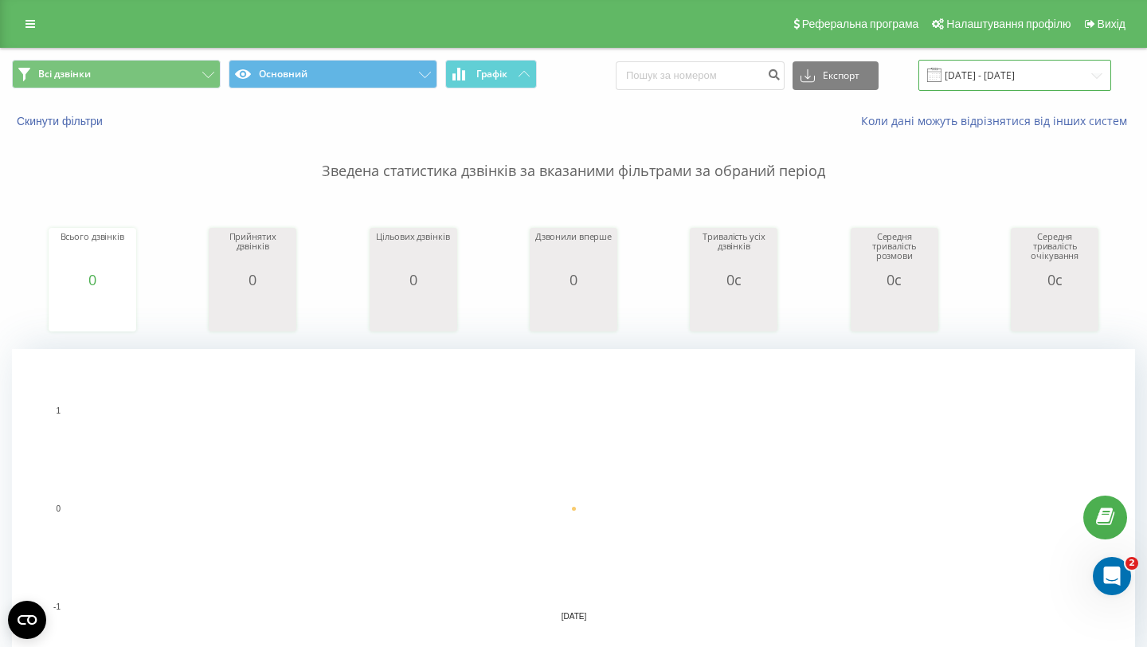
click at [1025, 74] on input "17.08.2025 - 17.08.2025" at bounding box center [1015, 75] width 193 height 31
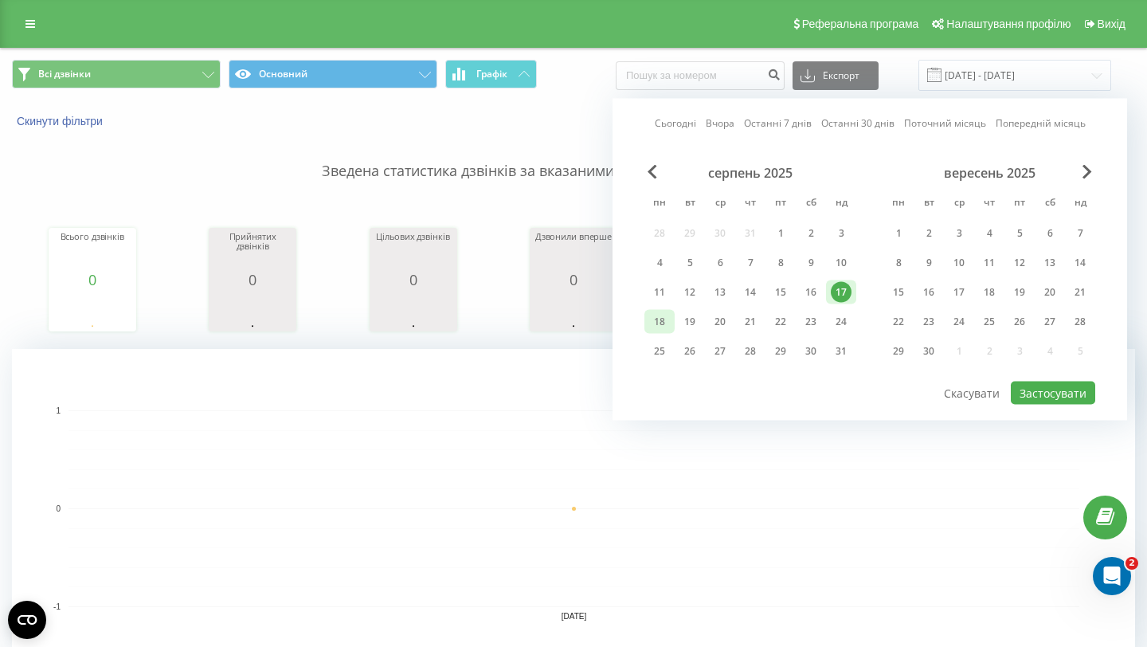
click at [662, 328] on div "18" at bounding box center [659, 322] width 21 height 21
click at [1032, 394] on button "Застосувати" at bounding box center [1053, 393] width 84 height 23
type input "18.08.2025 - 18.08.2025"
